Goal: Task Accomplishment & Management: Manage account settings

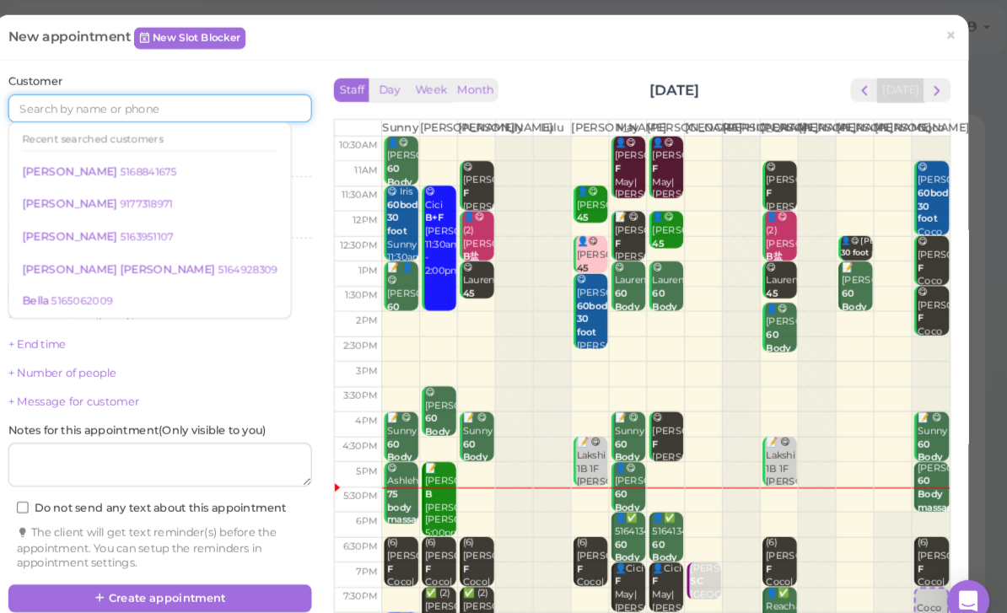
scroll to position [33, 0]
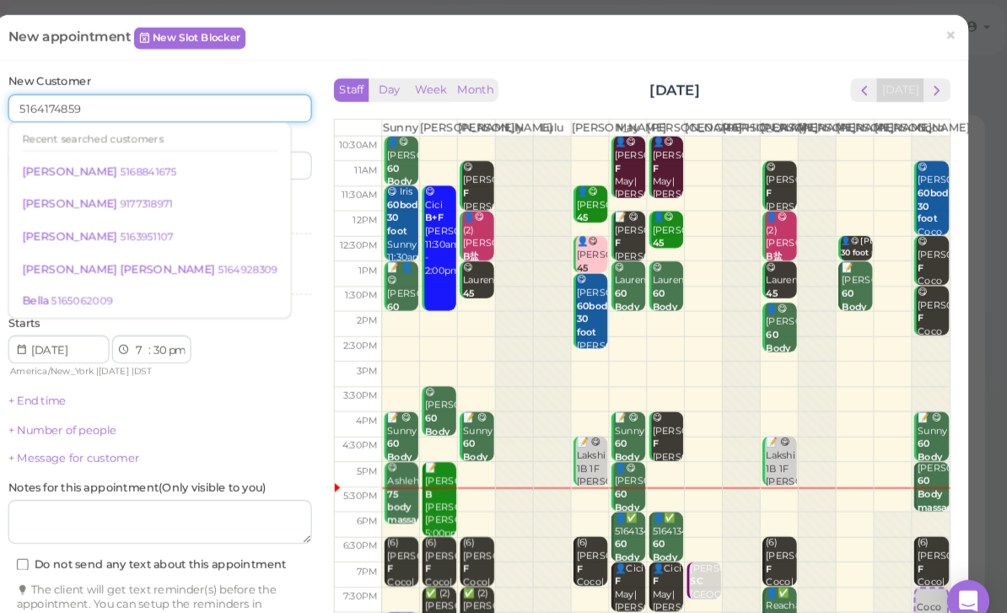
type input "5164174859"
click at [238, 158] on input at bounding box center [271, 158] width 140 height 27
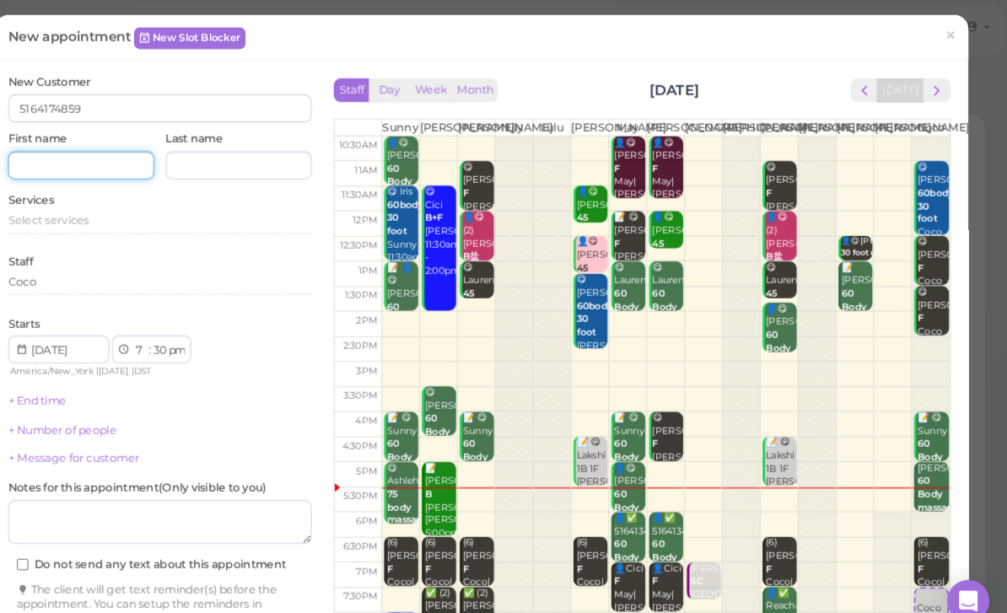
click at [98, 154] on input at bounding box center [120, 158] width 140 height 27
type input "[PERSON_NAME]"
click at [57, 213] on span "Select services" at bounding box center [89, 211] width 78 height 13
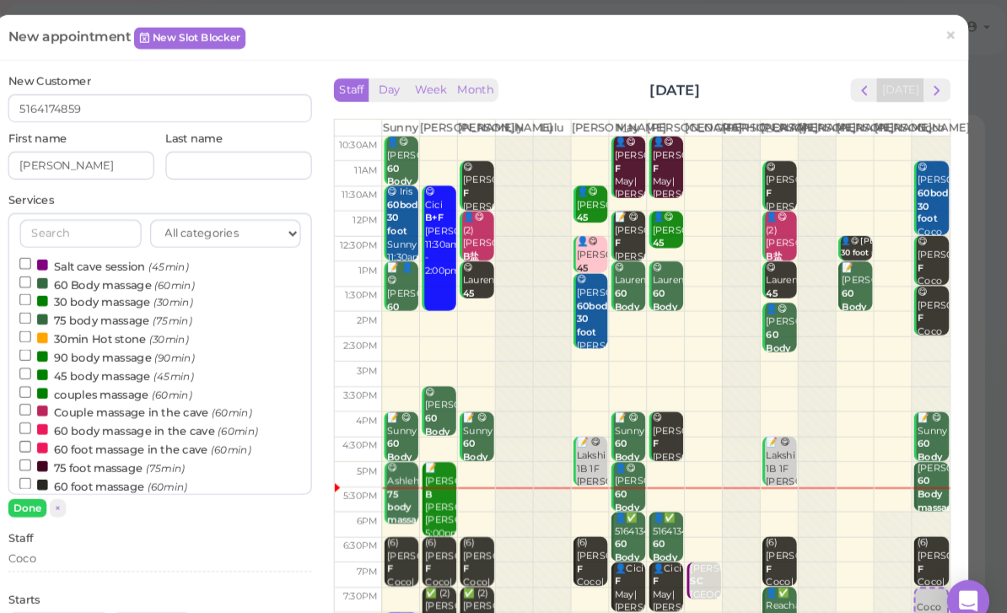
scroll to position [34, 0]
click at [104, 374] on label "couples massage (60min)" at bounding box center [143, 378] width 165 height 18
click at [72, 374] on input "couples massage (60min)" at bounding box center [66, 375] width 11 height 11
click at [50, 484] on button "Done" at bounding box center [68, 487] width 37 height 18
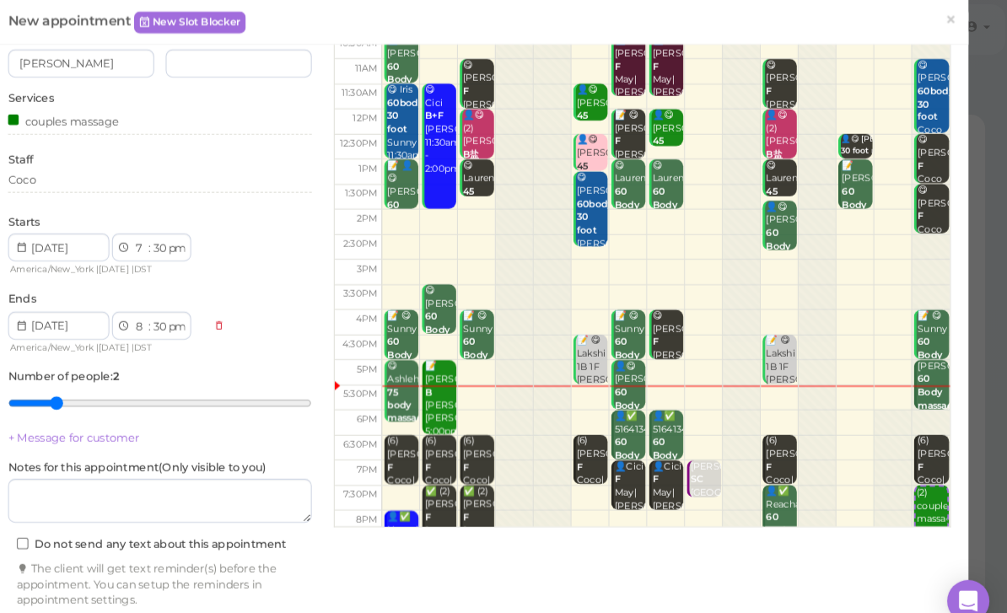
scroll to position [97, 0]
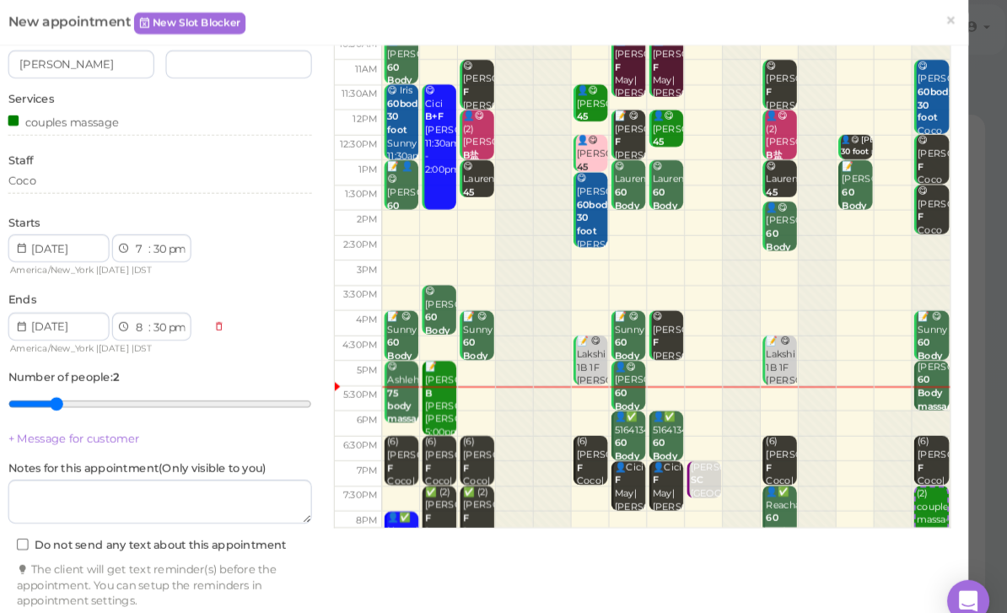
click at [87, 181] on div "Coco" at bounding box center [195, 176] width 291 height 20
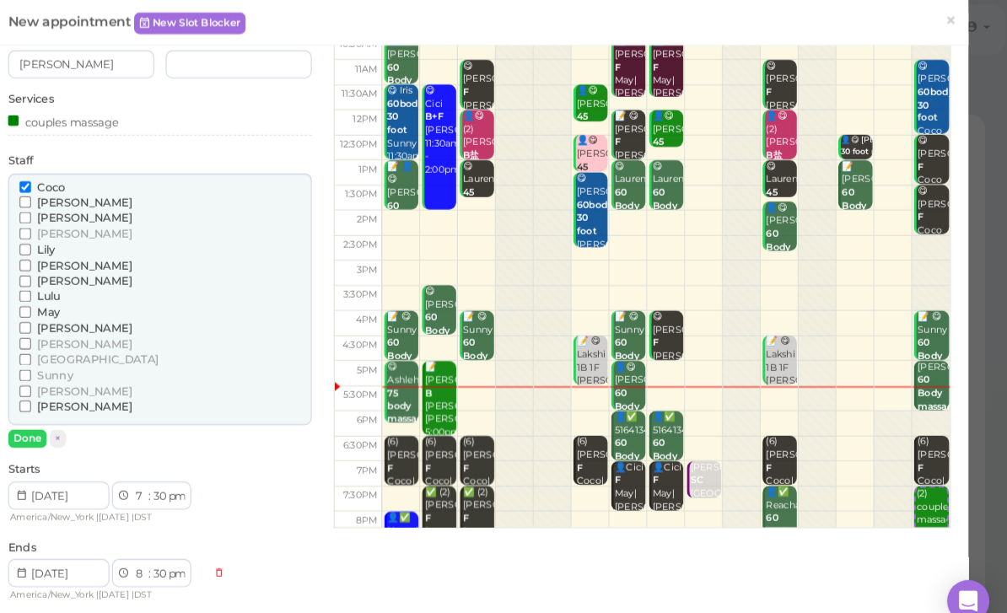
click at [78, 263] on span "[PERSON_NAME]" at bounding box center [123, 269] width 91 height 13
click at [61, 264] on input "[PERSON_NAME]" at bounding box center [66, 269] width 11 height 11
click at [50, 412] on button "Done" at bounding box center [68, 421] width 37 height 18
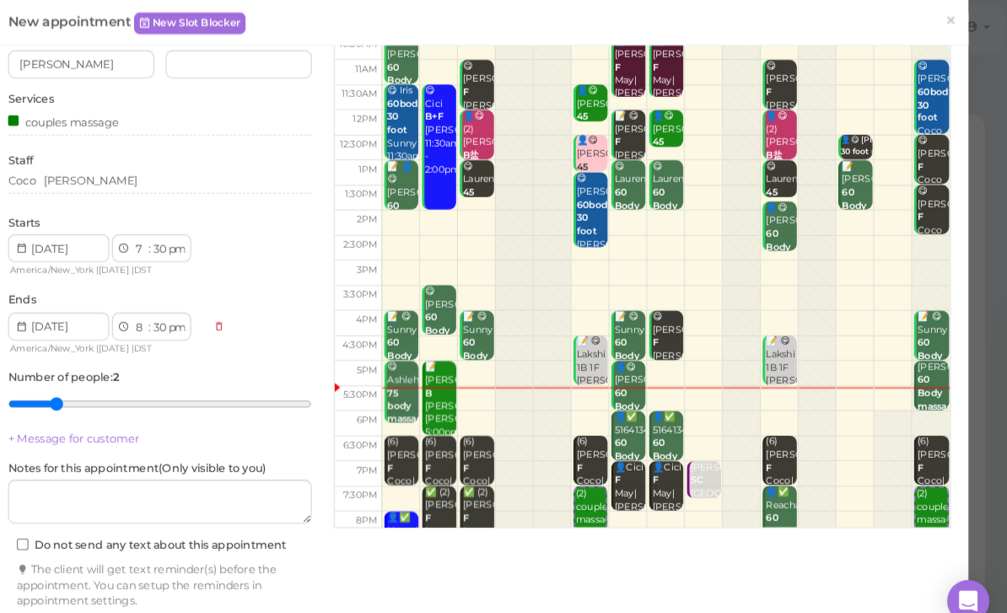
click at [218, 596] on button "Create appointment" at bounding box center [195, 609] width 291 height 27
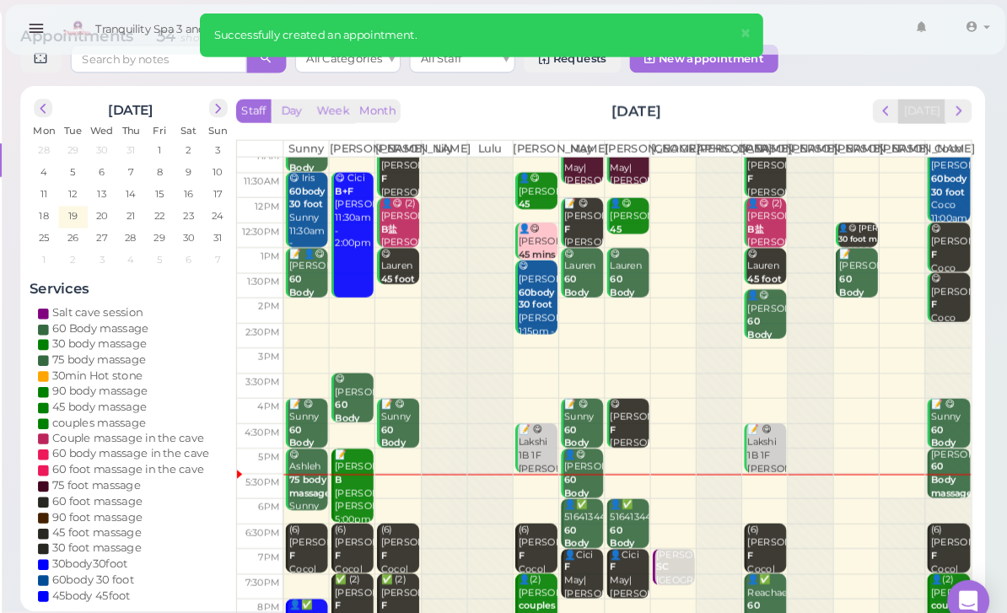
scroll to position [33, 0]
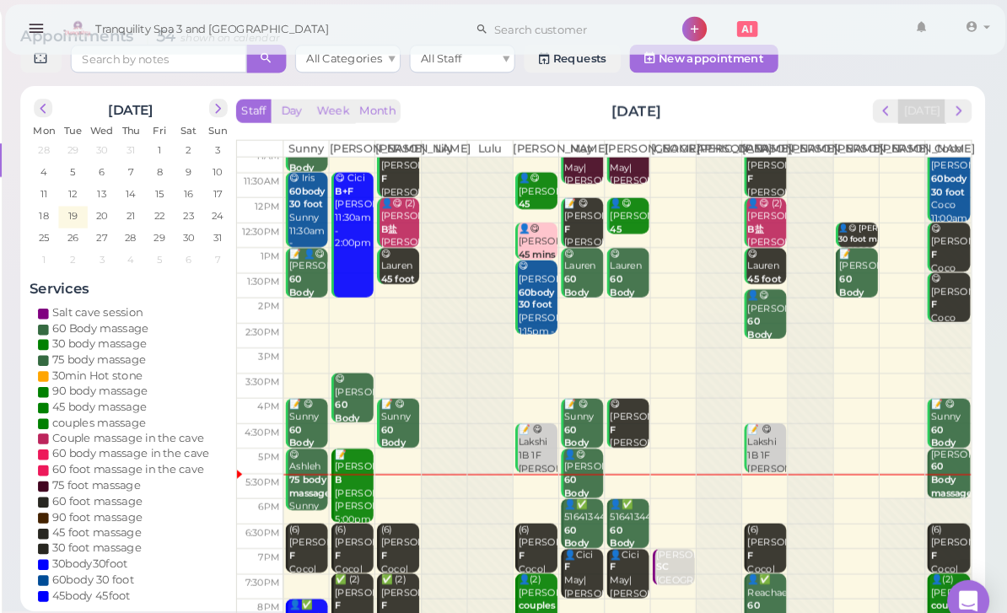
click at [362, 499] on div "📝 [PERSON_NAME] Deep [PERSON_NAME] 5:00pm - 6:30pm" at bounding box center [381, 480] width 38 height 100
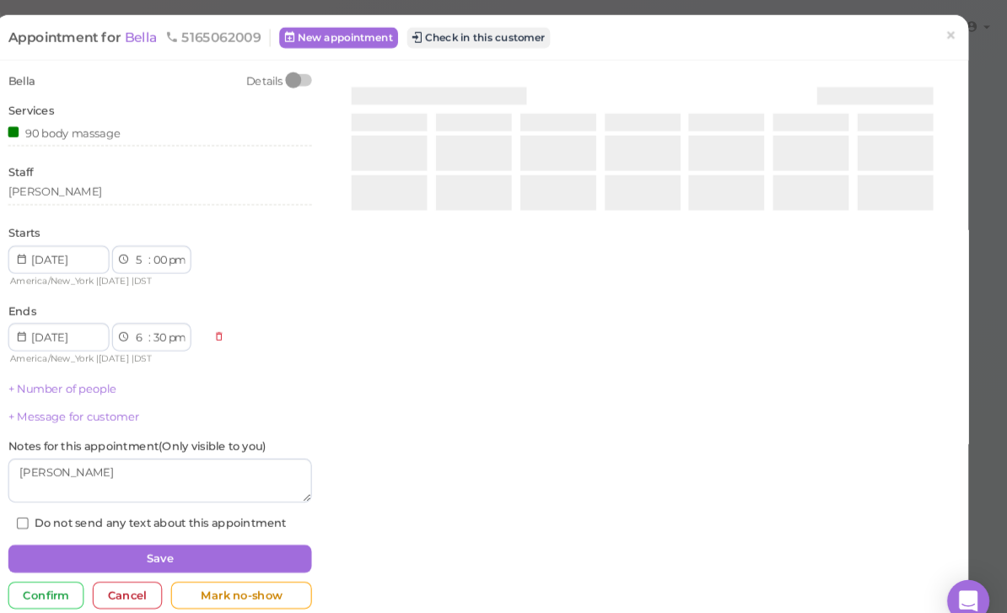
scroll to position [28, 0]
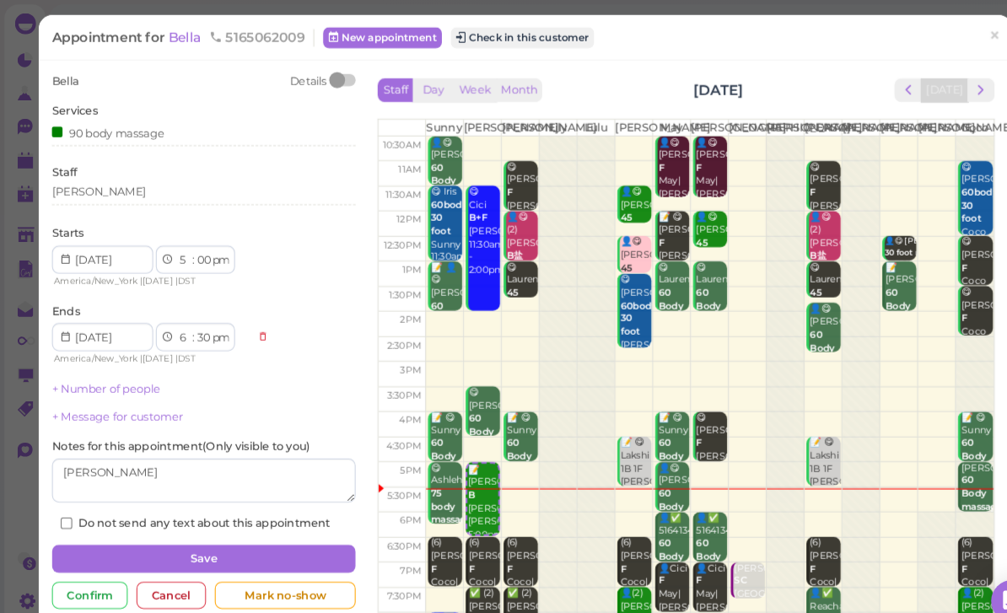
click at [529, 36] on button "Check in this customer" at bounding box center [501, 36] width 138 height 20
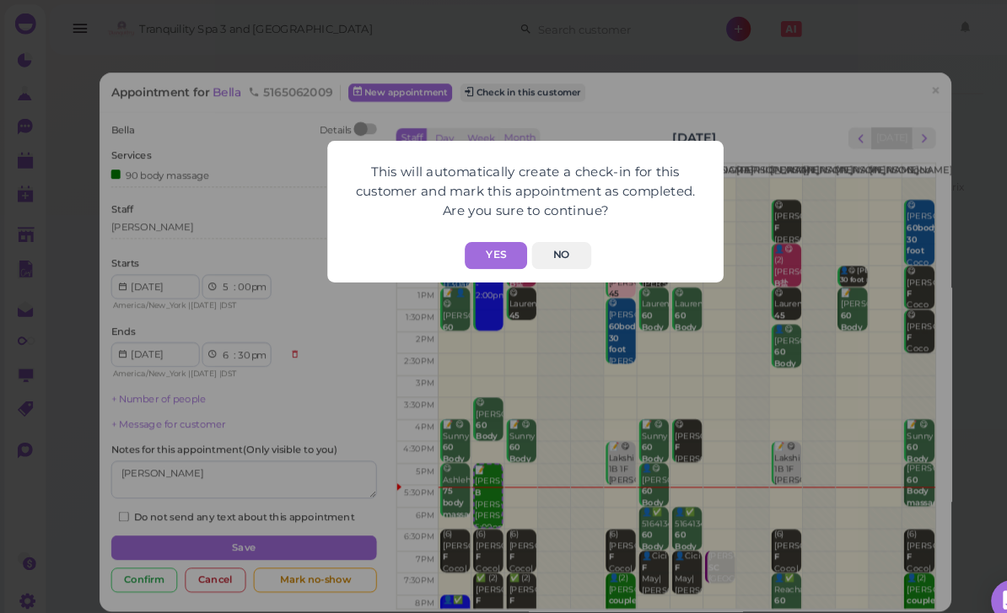
click at [481, 242] on button "Yes" at bounding box center [475, 245] width 60 height 26
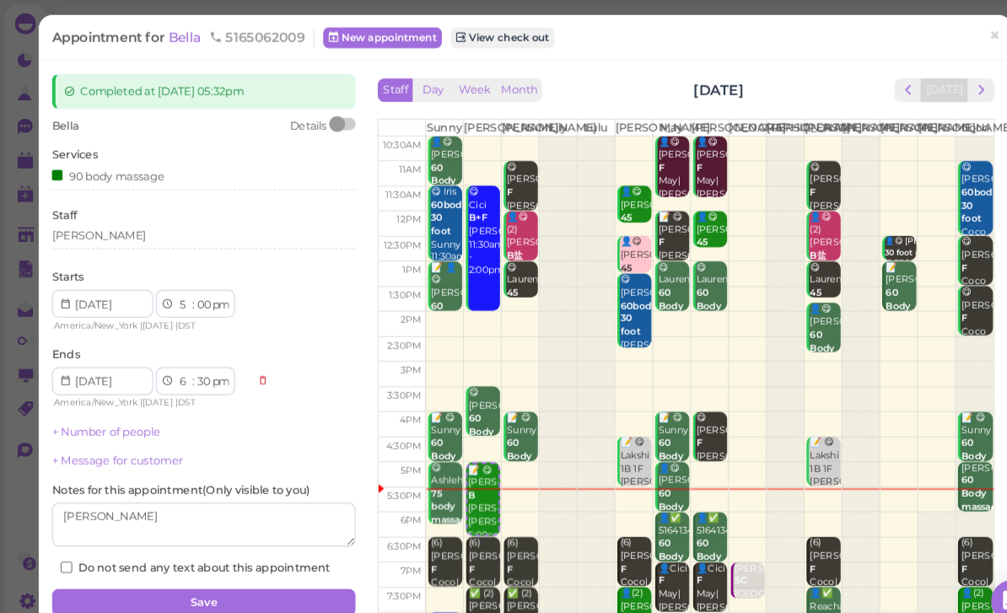
click at [231, 569] on button "Save" at bounding box center [195, 577] width 291 height 27
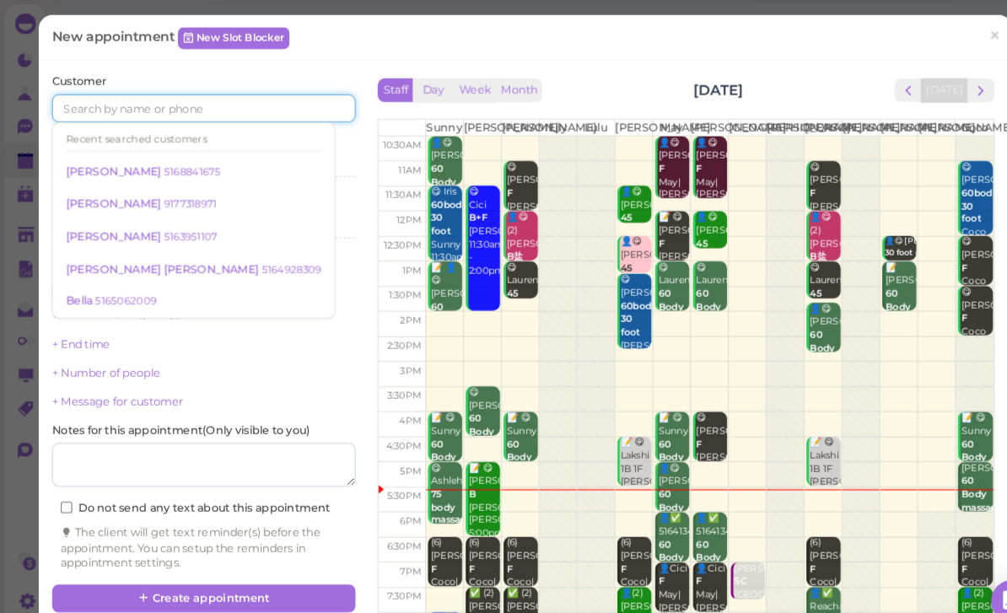
scroll to position [33, 0]
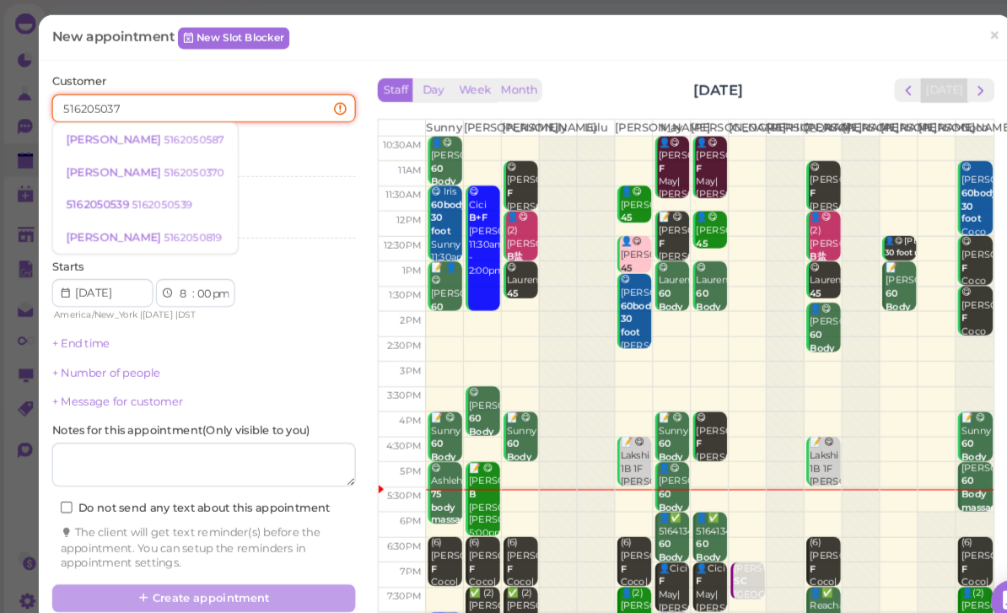
type input "5162050370"
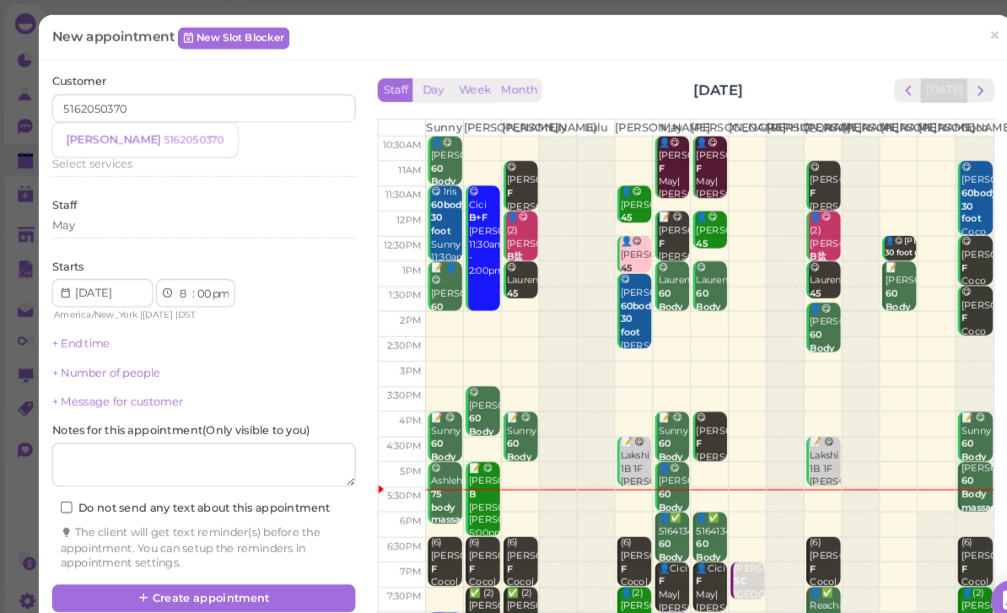
click at [157, 132] on small "5162050370" at bounding box center [186, 134] width 58 height 12
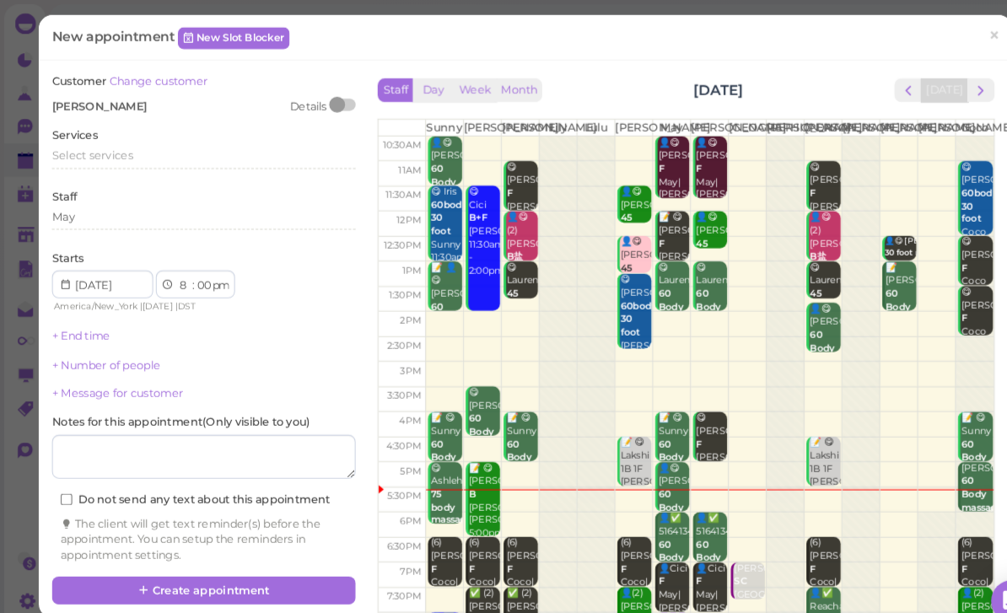
click at [113, 146] on span "Select services" at bounding box center [89, 149] width 78 height 13
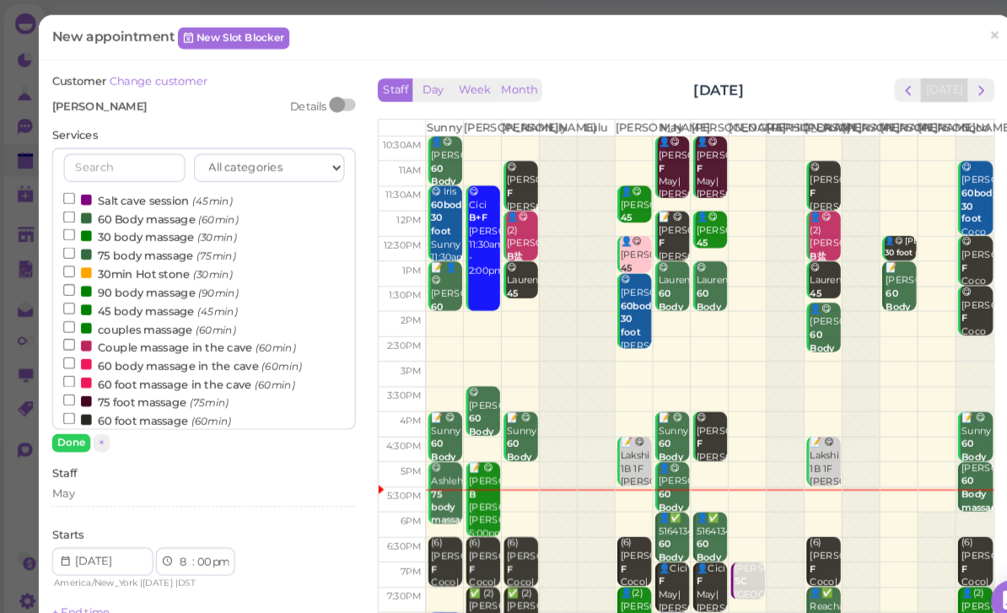
click at [146, 397] on label "60 foot massage (60min)" at bounding box center [141, 403] width 161 height 18
click at [72, 397] on input "60 foot massage (60min)" at bounding box center [66, 401] width 11 height 11
click at [75, 418] on button "Done" at bounding box center [68, 425] width 37 height 18
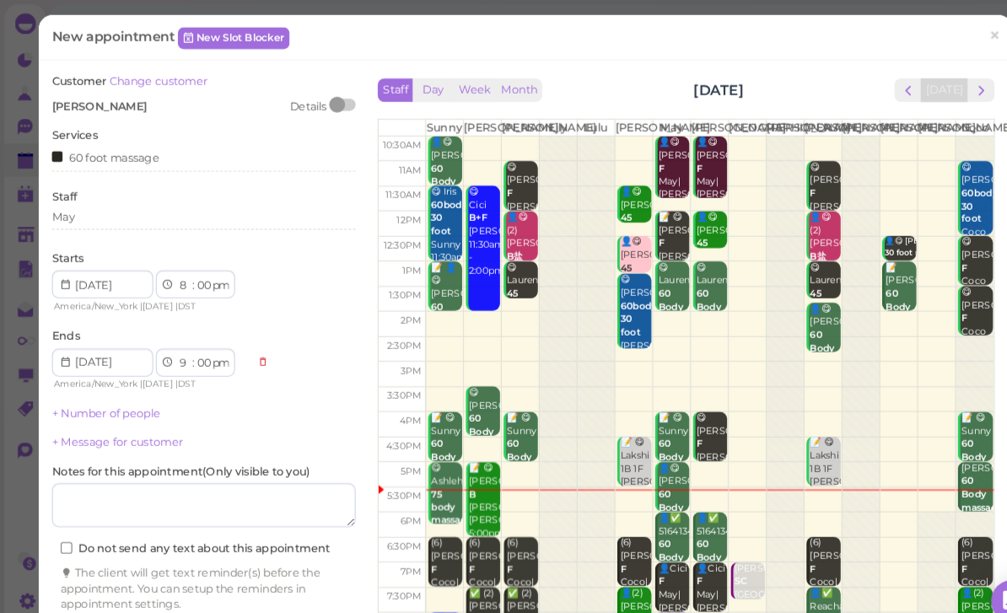
click at [227, 599] on button "Create appointment" at bounding box center [195, 612] width 291 height 27
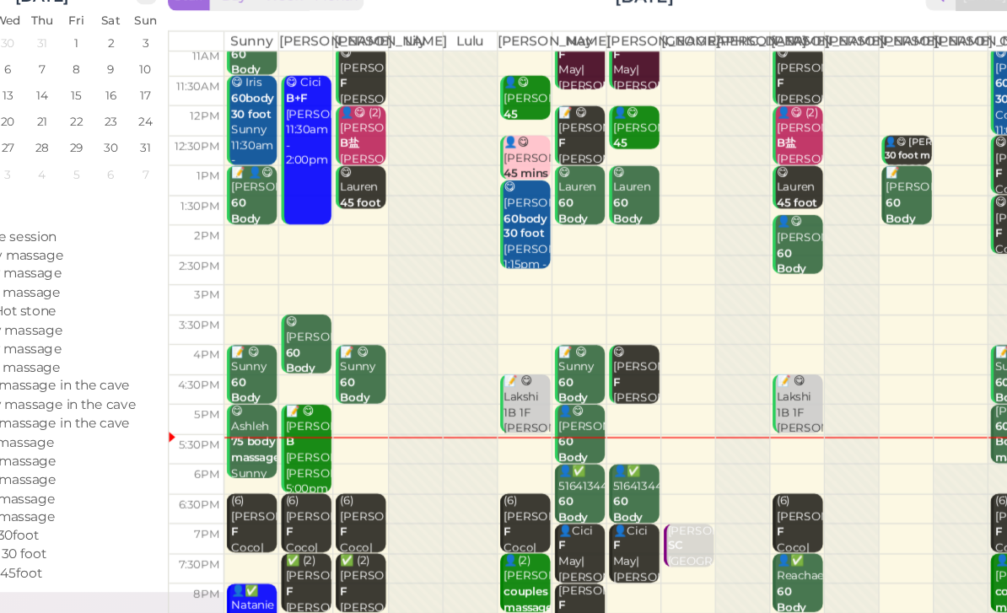
scroll to position [60, 0]
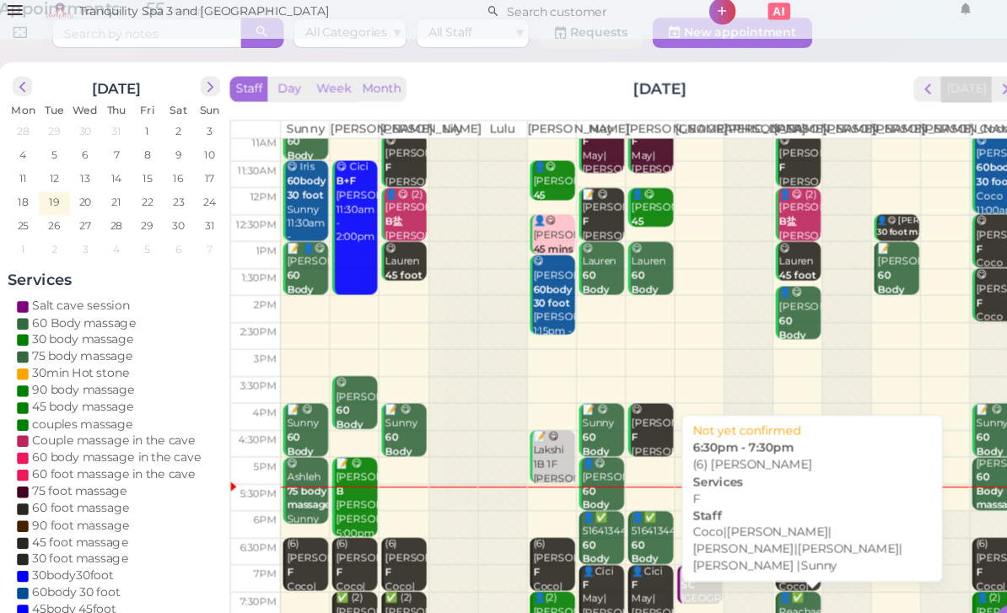
click at [758, 503] on div "(6) [PERSON_NAME]|[PERSON_NAME]|[PERSON_NAME]|[PERSON_NAME]|[PERSON_NAME] |Sunn…" at bounding box center [777, 573] width 38 height 151
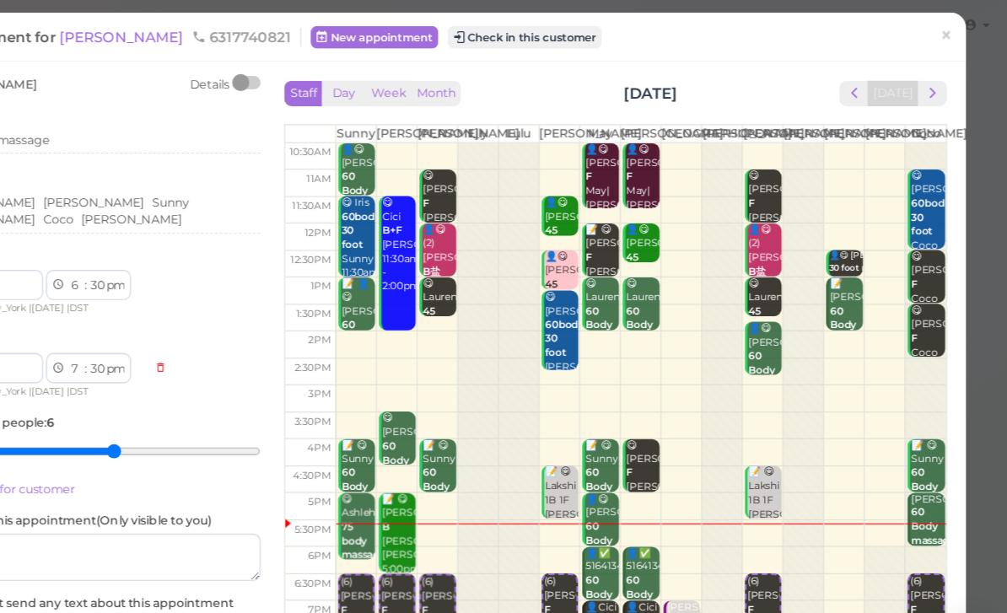
click at [947, 41] on span "×" at bounding box center [952, 35] width 11 height 24
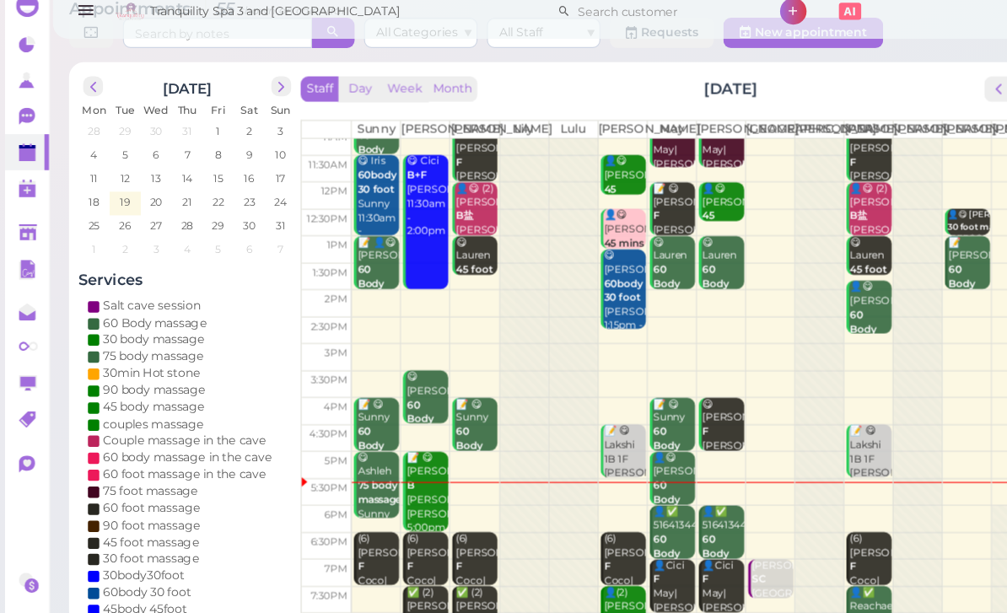
scroll to position [60, 0]
click at [393, 505] on div "(6) [PERSON_NAME]|[PERSON_NAME]|[PERSON_NAME]|[PERSON_NAME]|[PERSON_NAME] |Sunn…" at bounding box center [381, 568] width 38 height 151
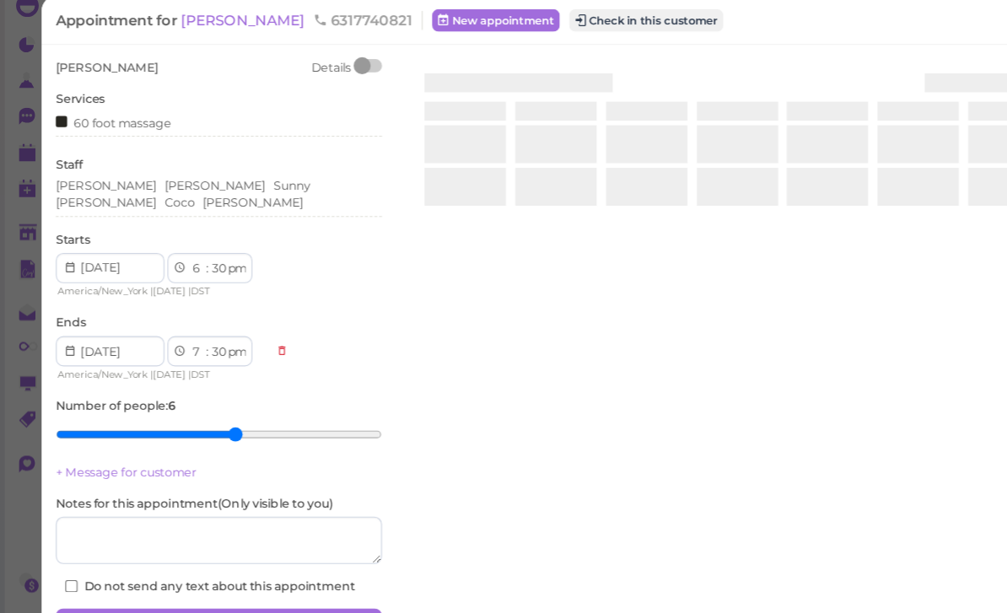
click at [381, 558] on div at bounding box center [658, 314] width 600 height 487
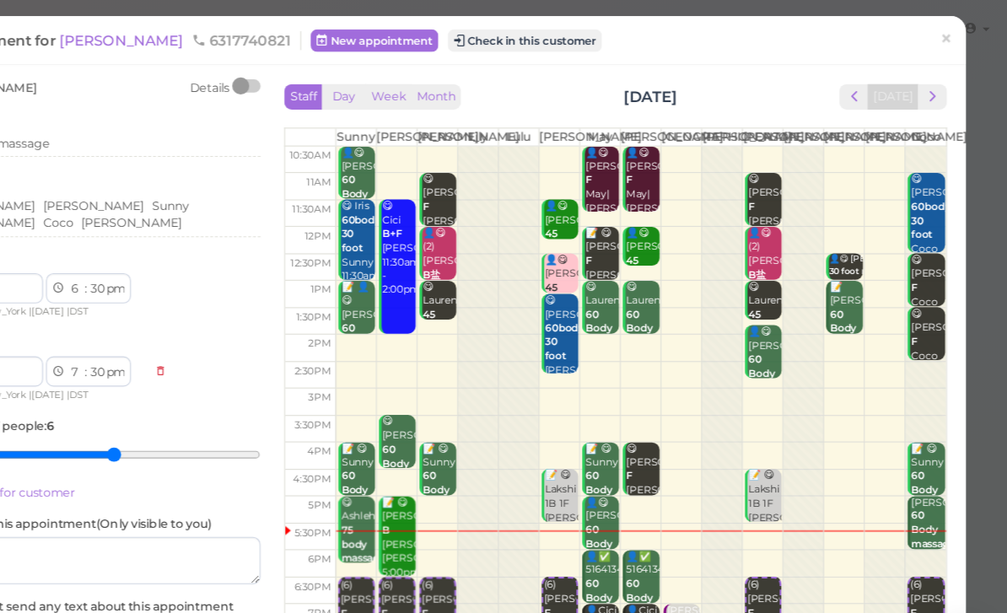
click at [937, 46] on link "×" at bounding box center [952, 36] width 31 height 40
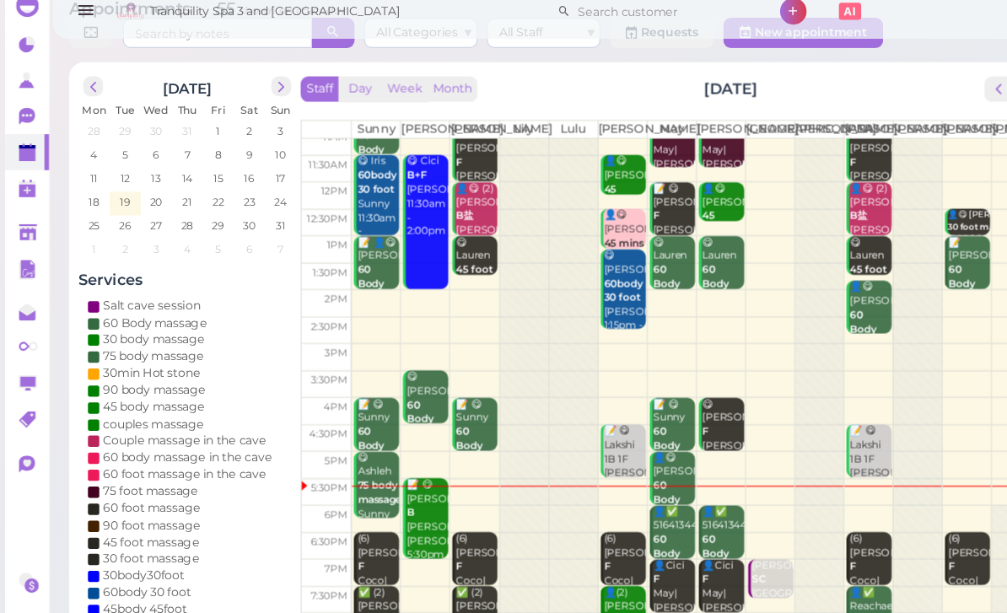
scroll to position [60, 0]
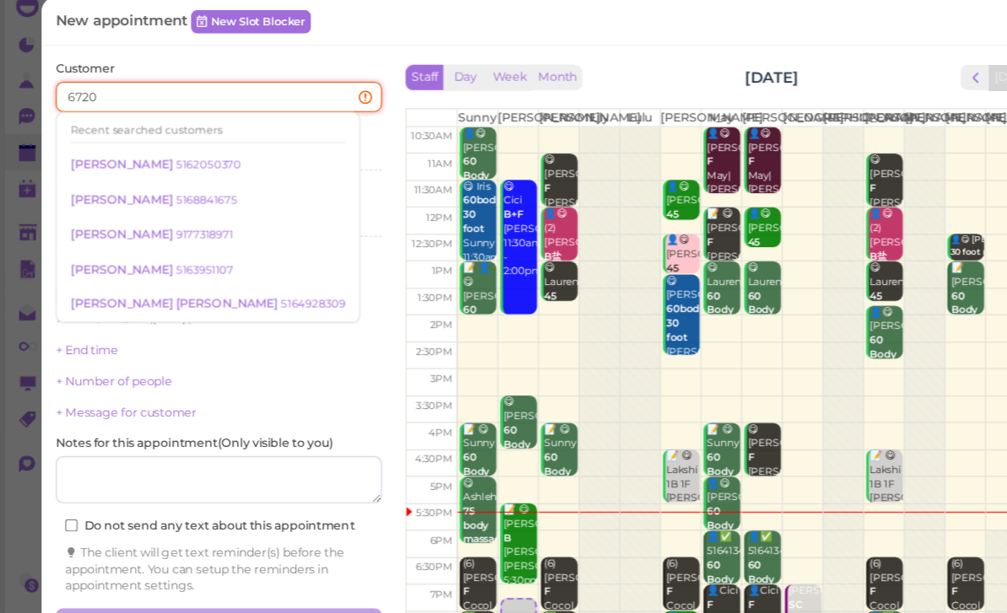
type input "67202"
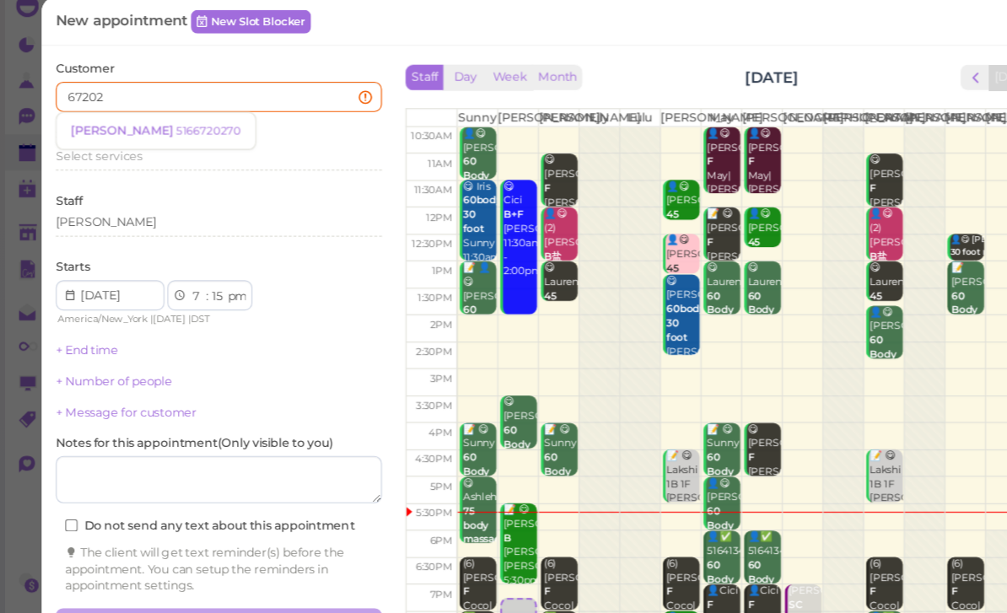
click at [150, 127] on div "[PERSON_NAME] 5166720270" at bounding box center [139, 133] width 152 height 13
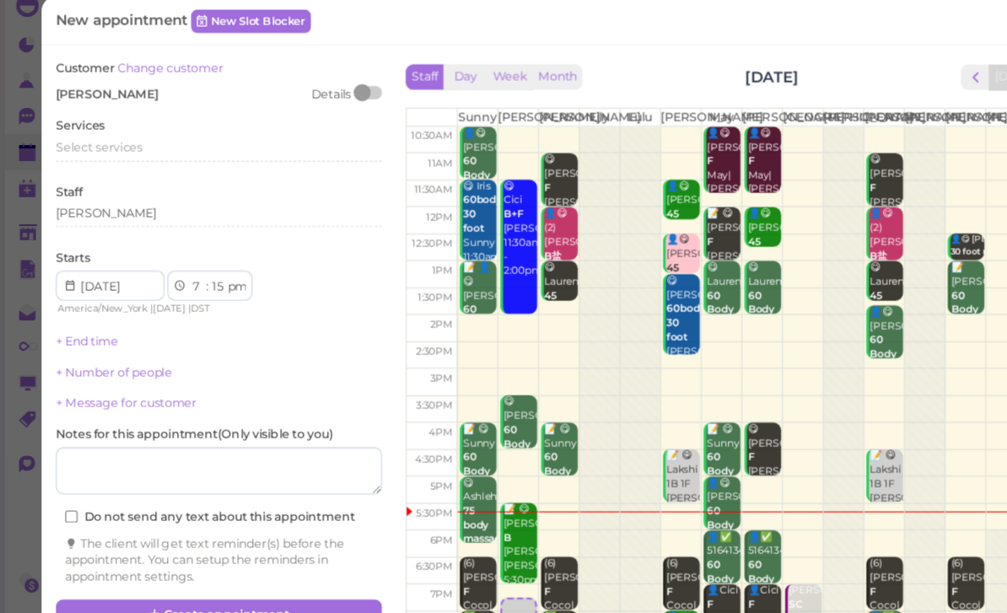
click at [188, 265] on select "00 05 10 15 20 25 30 35 40 45 50 55" at bounding box center [194, 274] width 17 height 18
select select "00"
click at [121, 143] on span "Select services" at bounding box center [89, 149] width 78 height 13
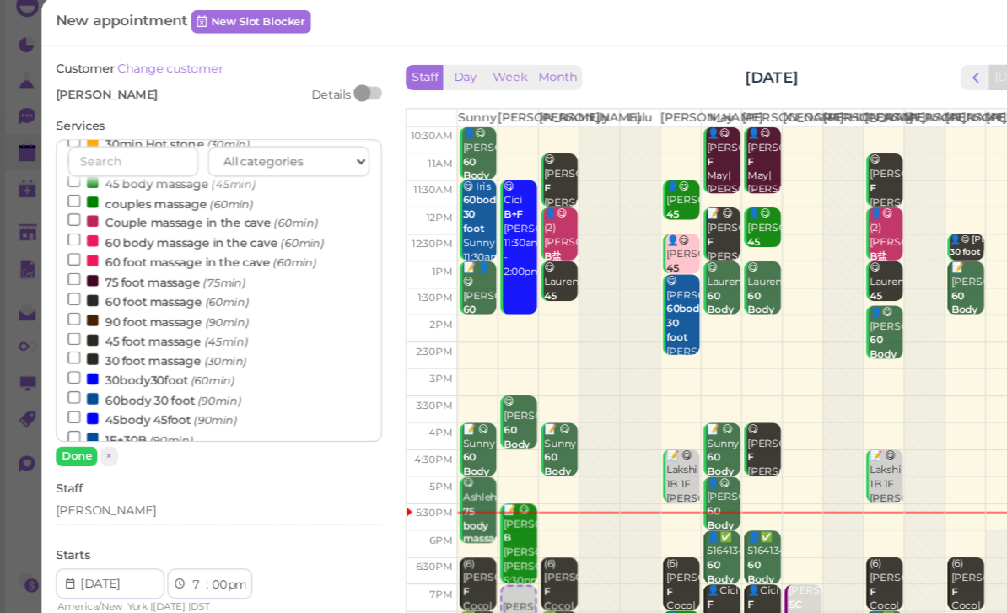
scroll to position [118, 0]
click at [194, 223] on label "60 body massage in the cave (60min)" at bounding box center [175, 232] width 229 height 18
click at [72, 224] on input "60 body massage in the cave (60min)" at bounding box center [66, 229] width 11 height 11
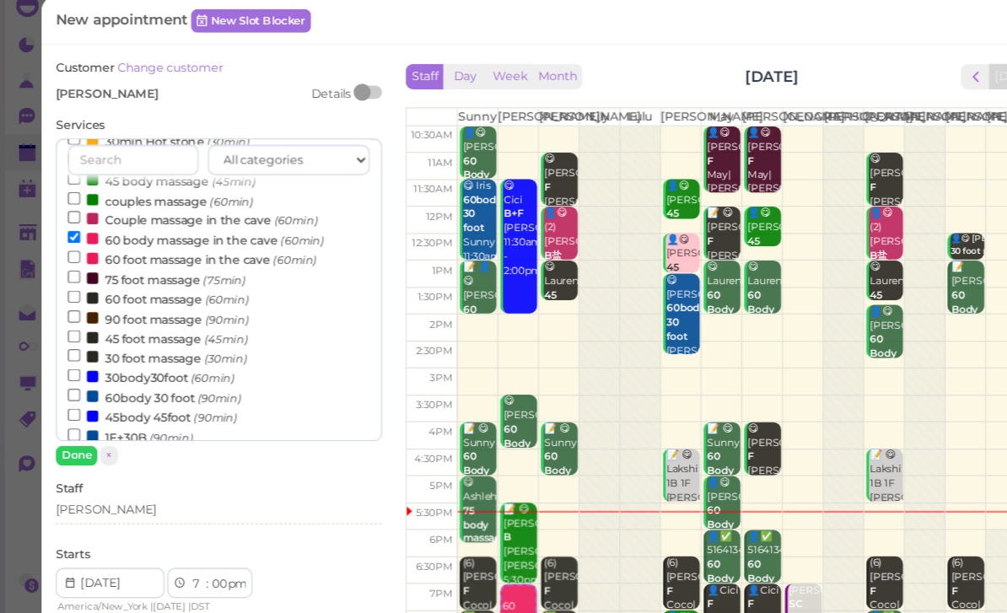
click at [65, 416] on button "Done" at bounding box center [68, 425] width 37 height 18
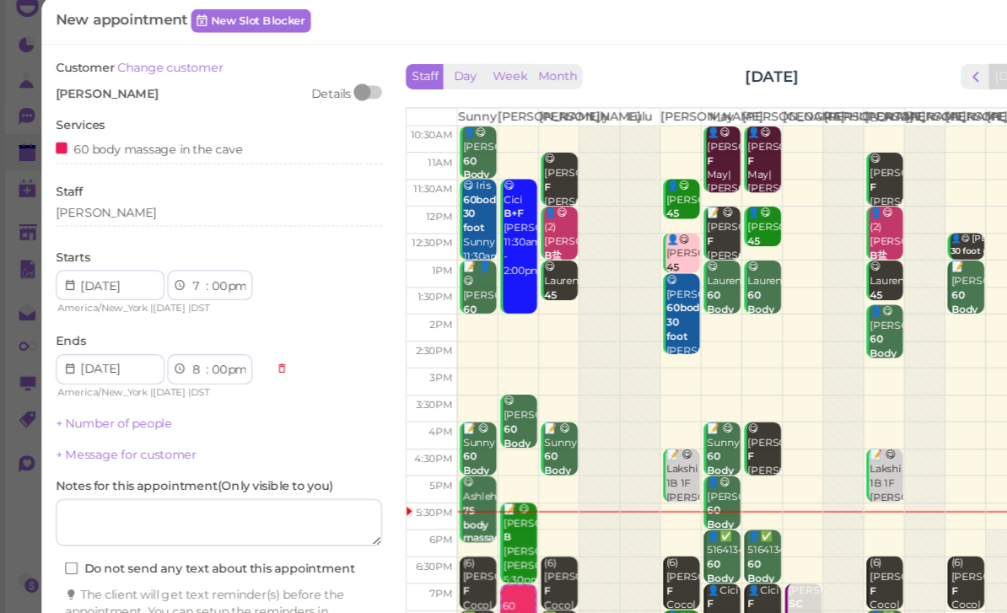
click at [276, 599] on button "Create appointment" at bounding box center [195, 612] width 291 height 27
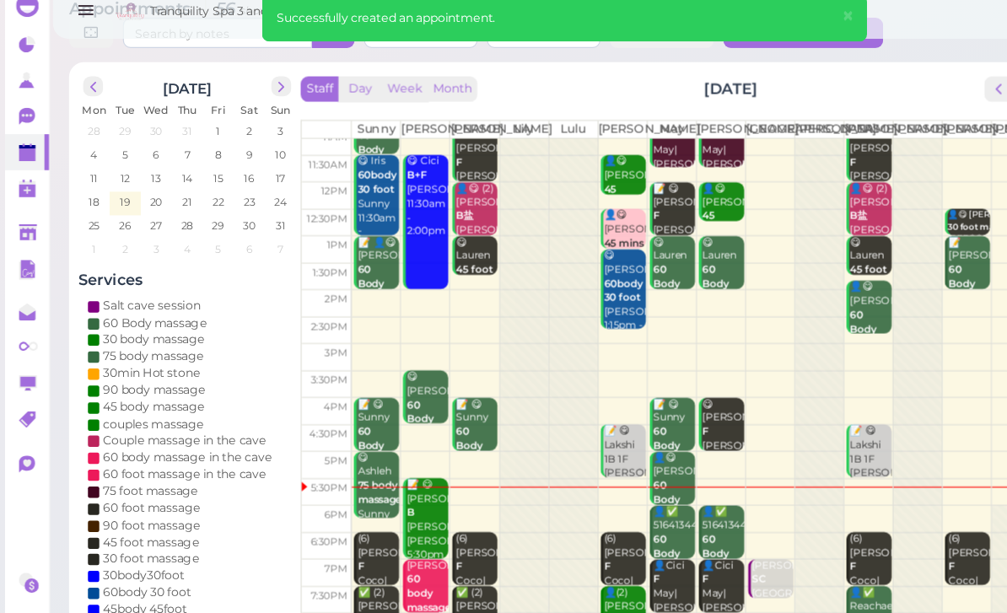
scroll to position [33, 0]
